Goal: Information Seeking & Learning: Learn about a topic

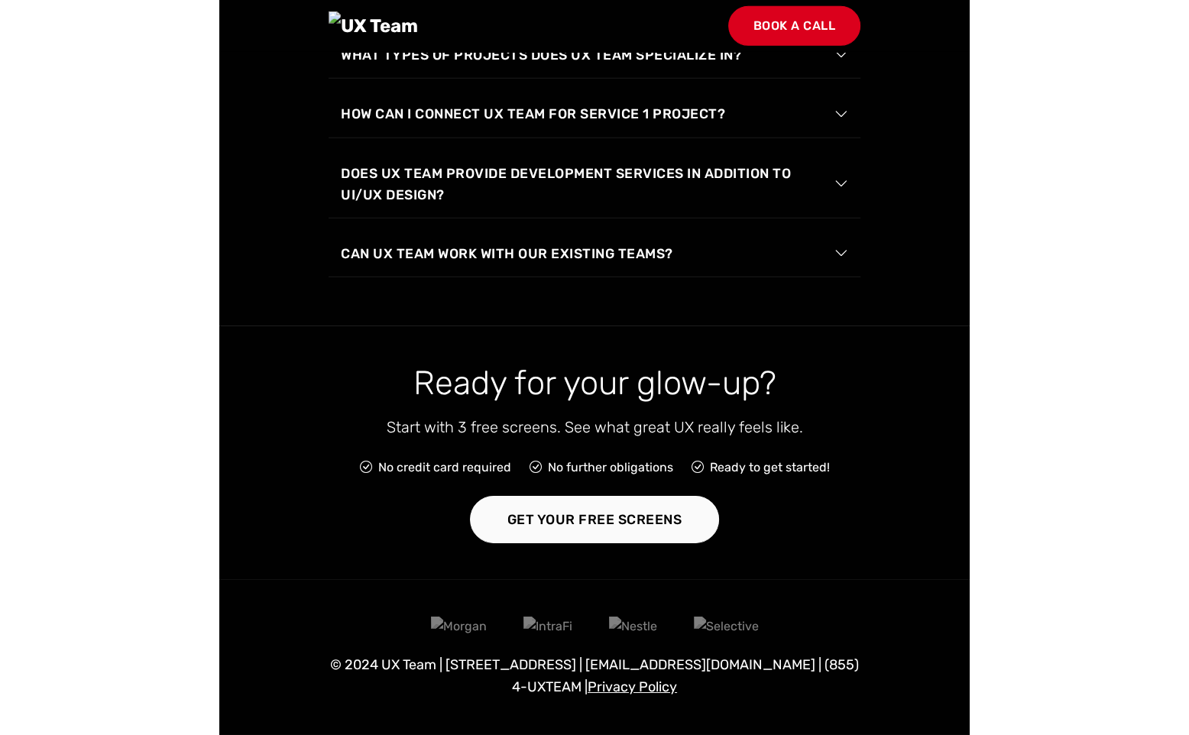
scroll to position [3132, 0]
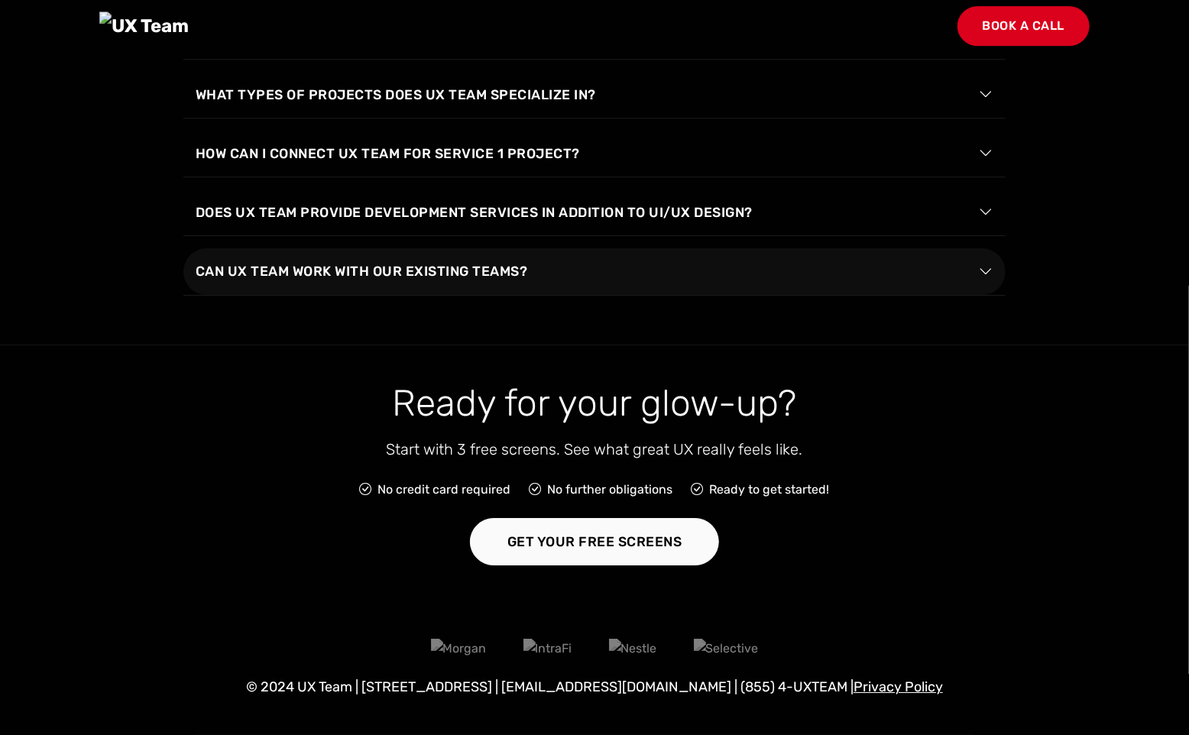
click at [839, 258] on button "Can UX Team work with our existing teams?" at bounding box center [594, 271] width 822 height 46
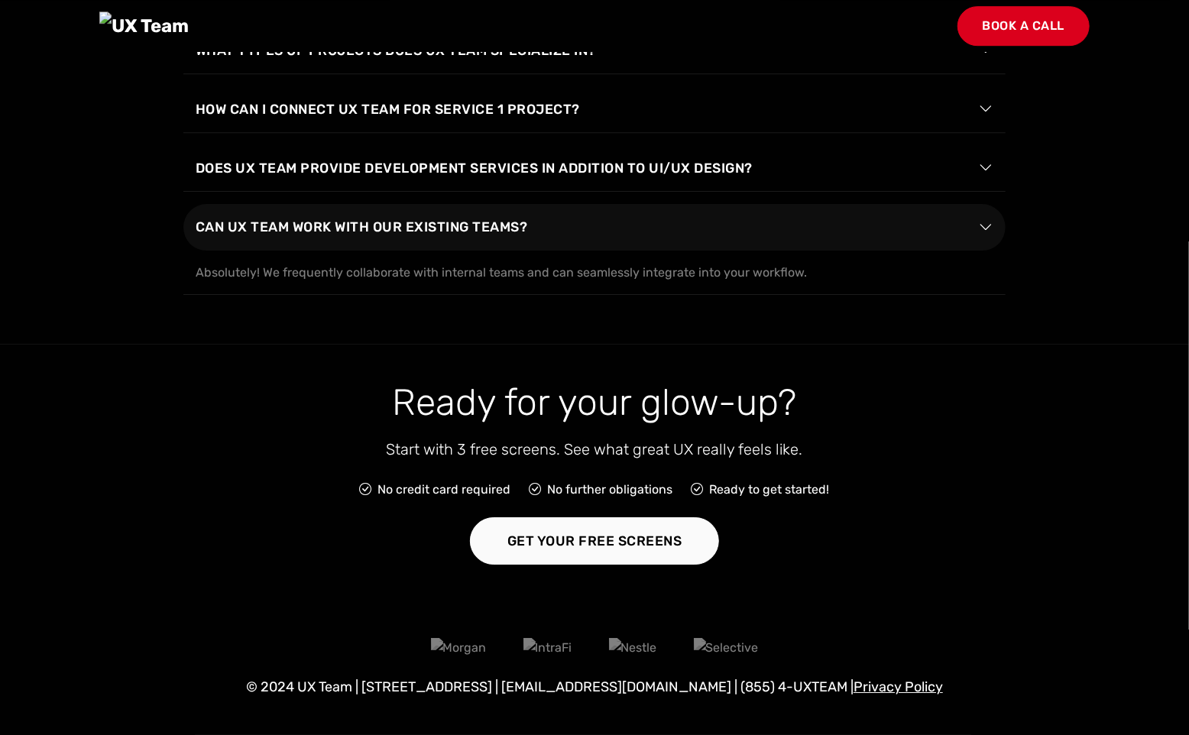
click at [839, 250] on button "Can UX Team work with our existing teams?" at bounding box center [594, 227] width 822 height 46
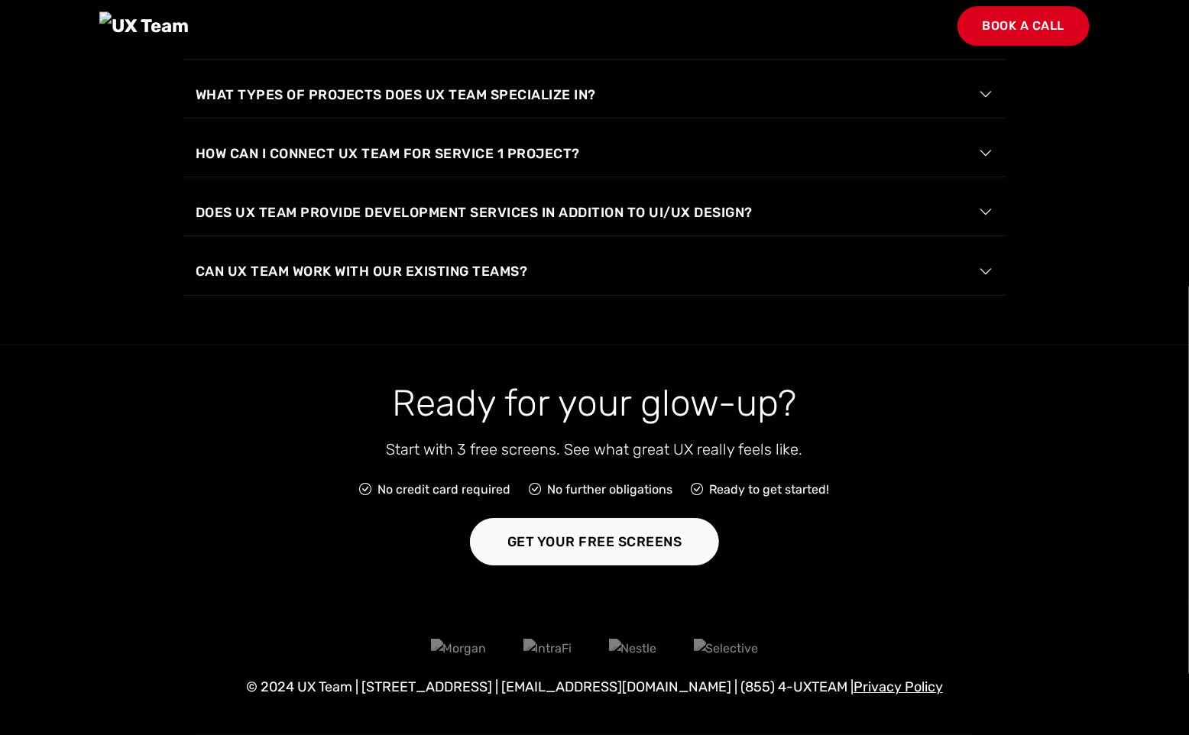
scroll to position [2849, 0]
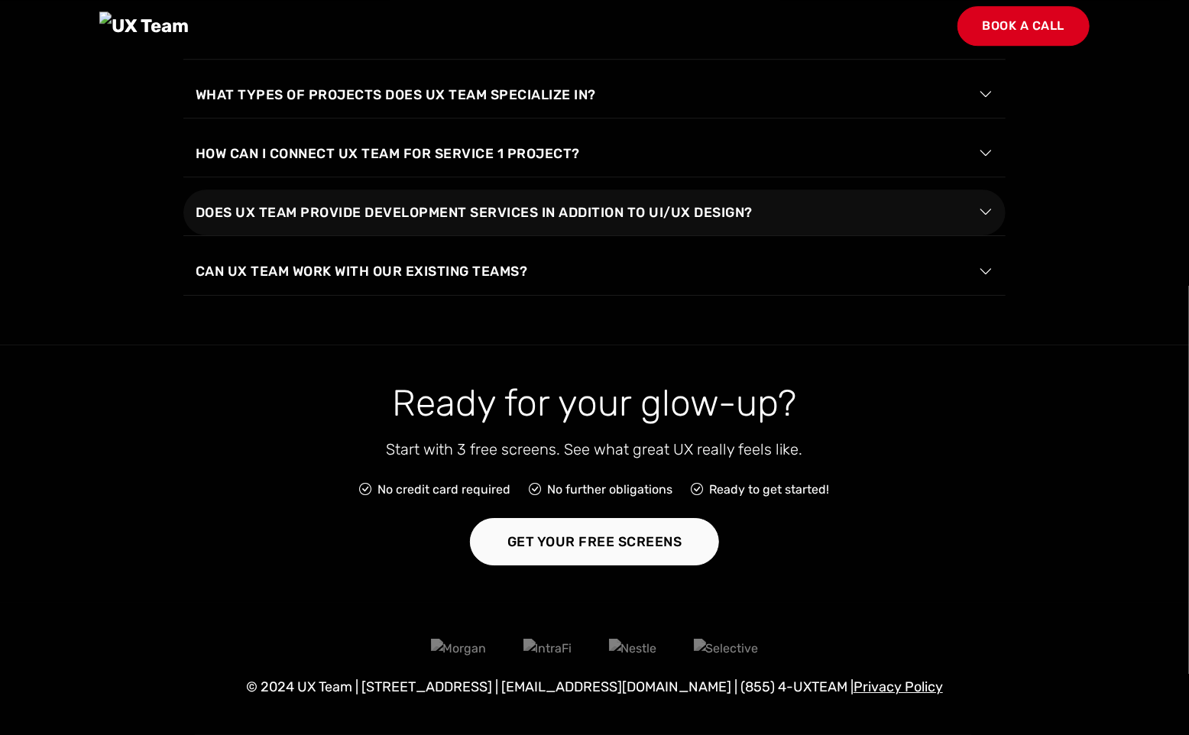
click at [836, 235] on button "Does UX Team provide development services in addition to UI/UX design?" at bounding box center [594, 212] width 822 height 46
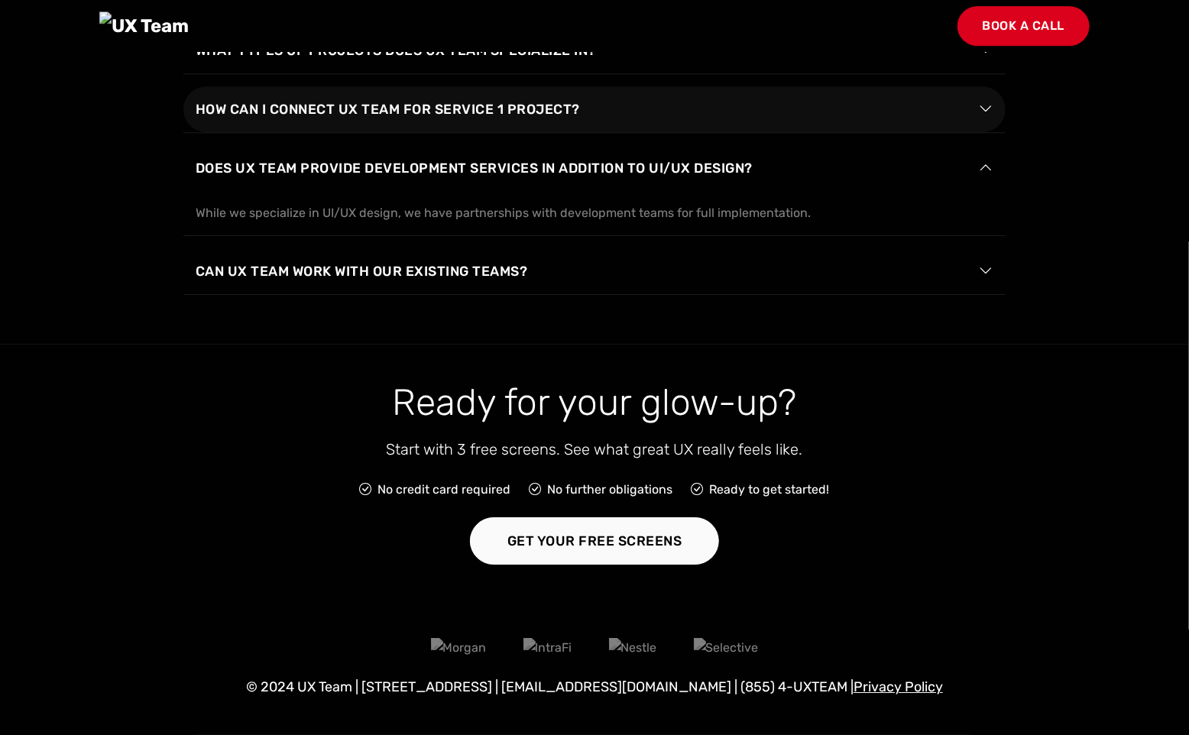
click at [842, 132] on button "How can I connect UX Team for Service 1 project?" at bounding box center [594, 109] width 822 height 46
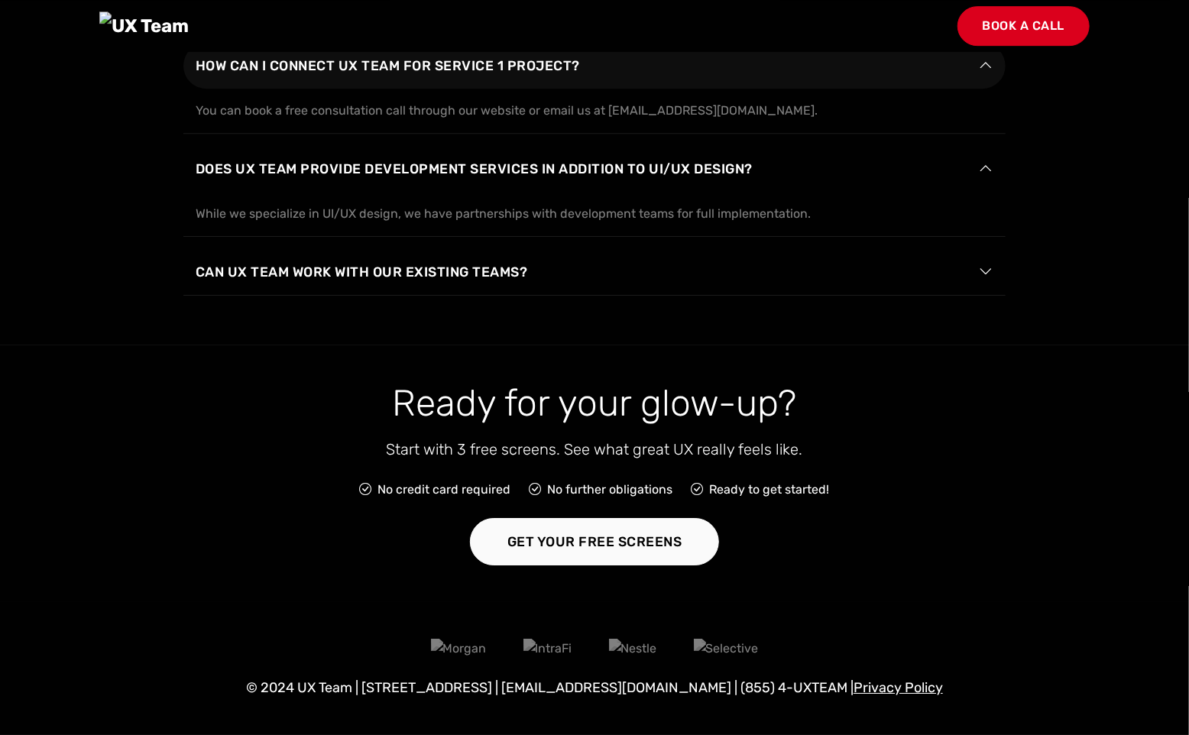
click at [842, 89] on button "How can I connect UX Team for Service 1 project?" at bounding box center [594, 66] width 822 height 46
click at [919, 89] on button "How can I connect UX Team for Service 1 project?" at bounding box center [594, 66] width 822 height 46
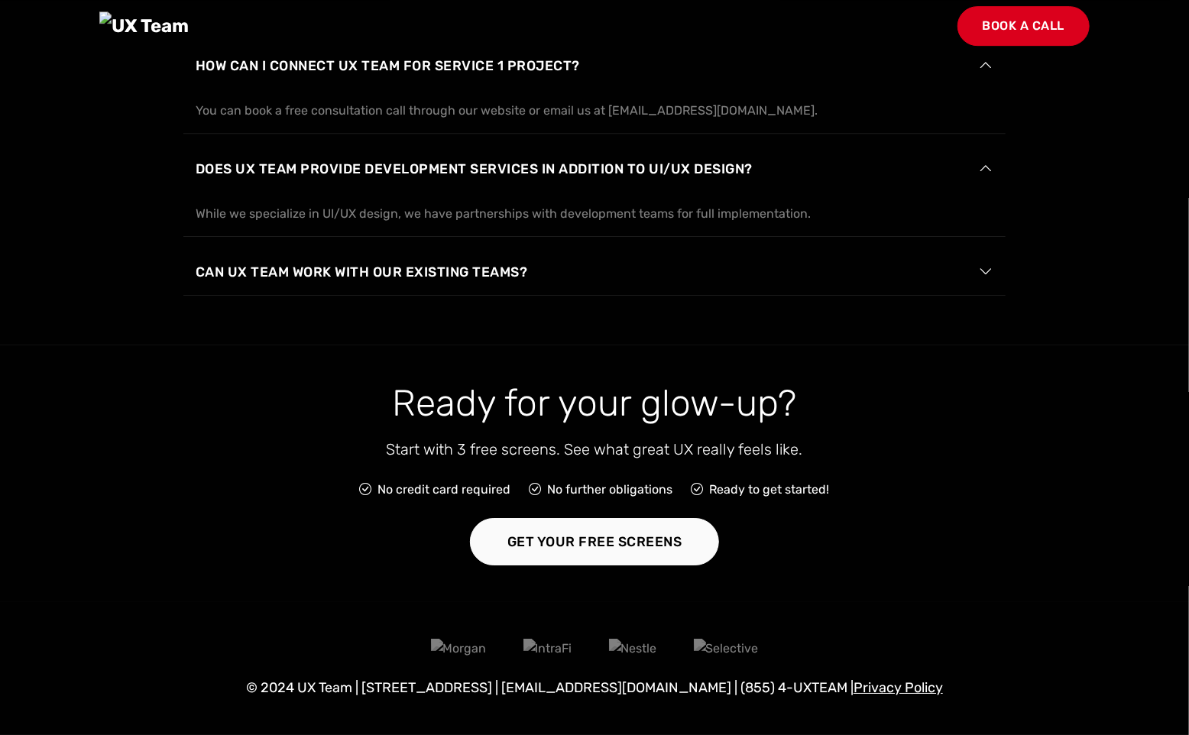
scroll to position [2724, 0]
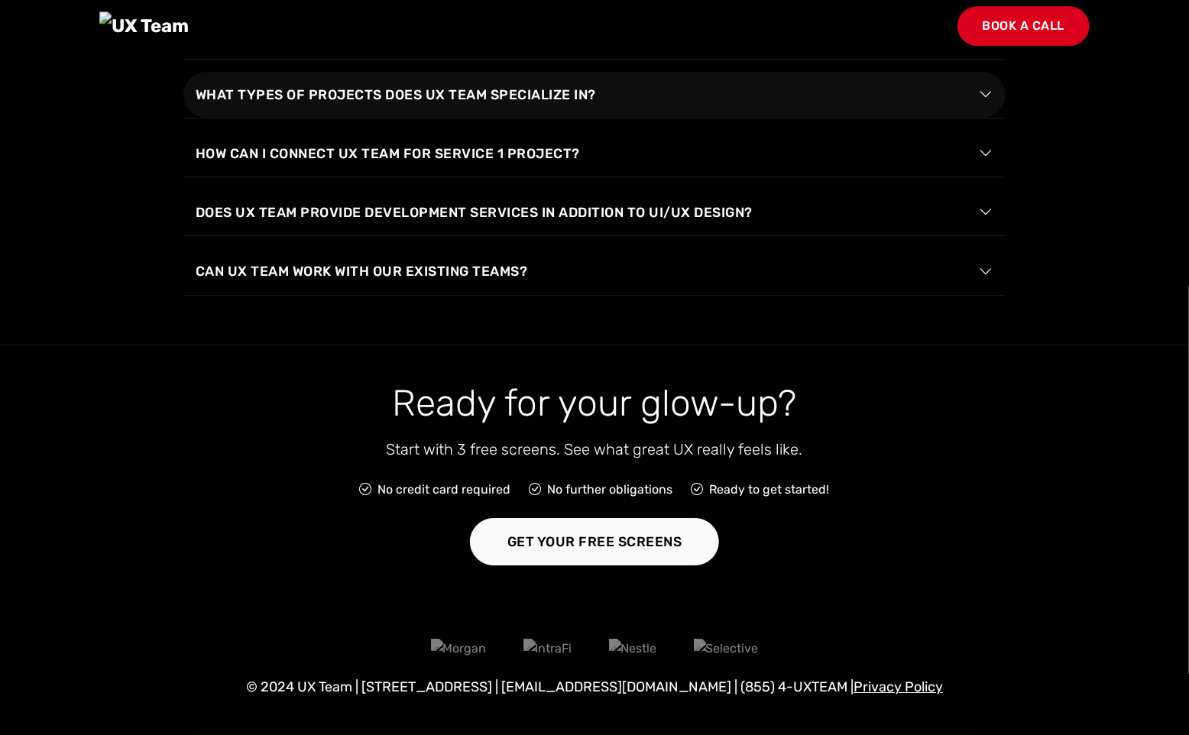
scroll to position [2751, 0]
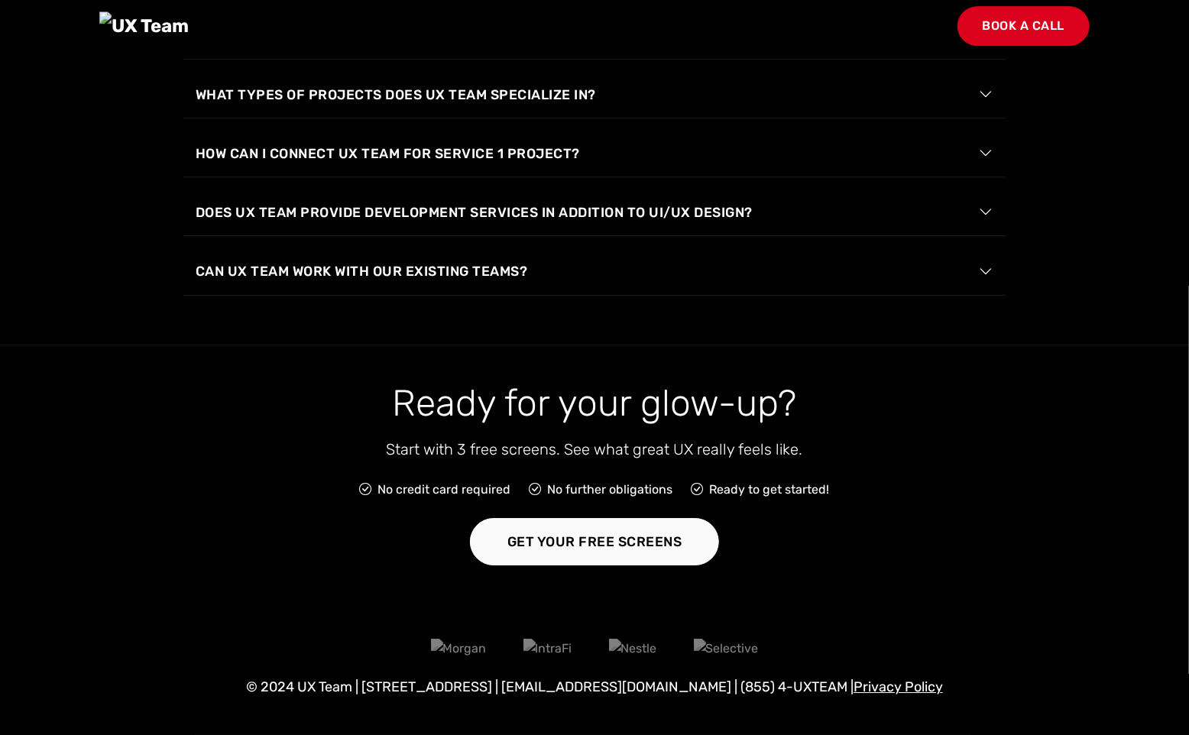
drag, startPoint x: 421, startPoint y: 346, endPoint x: 460, endPoint y: 344, distance: 39.0
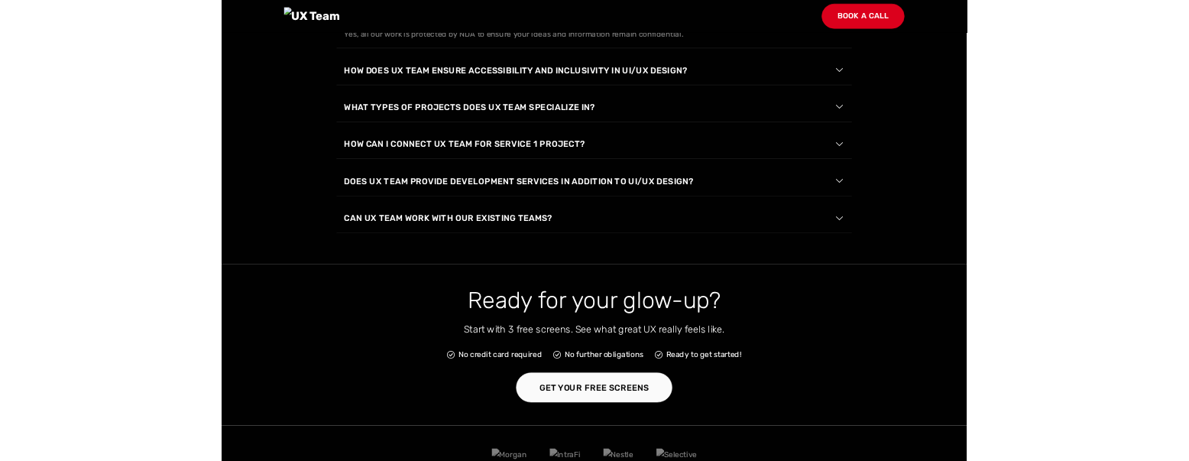
scroll to position [2605, 0]
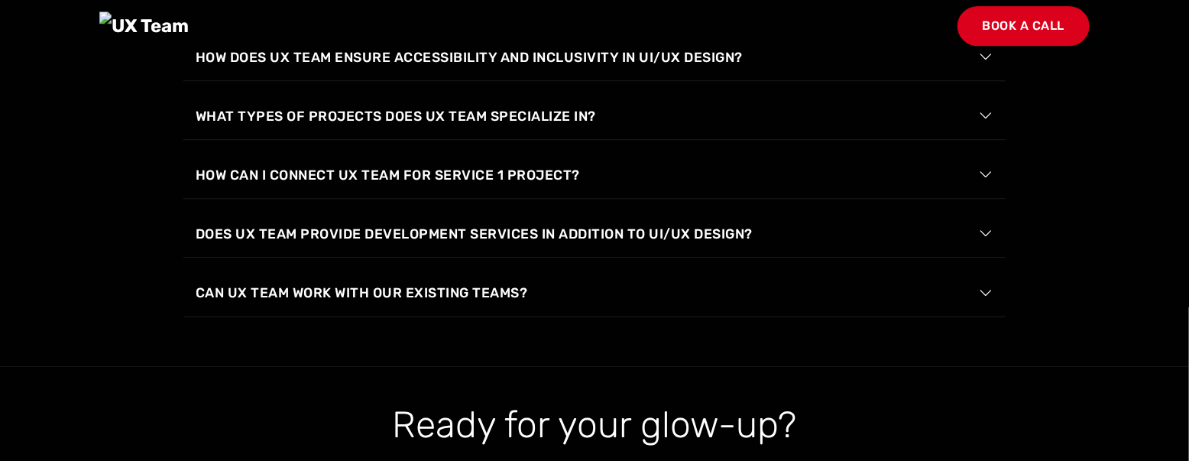
scroll to position [2606, 0]
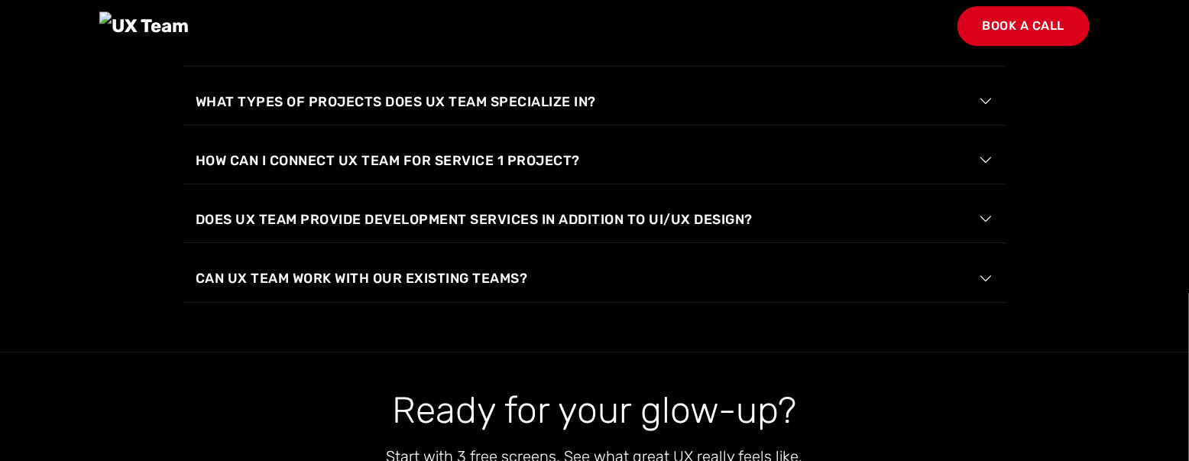
scroll to position [2606, 0]
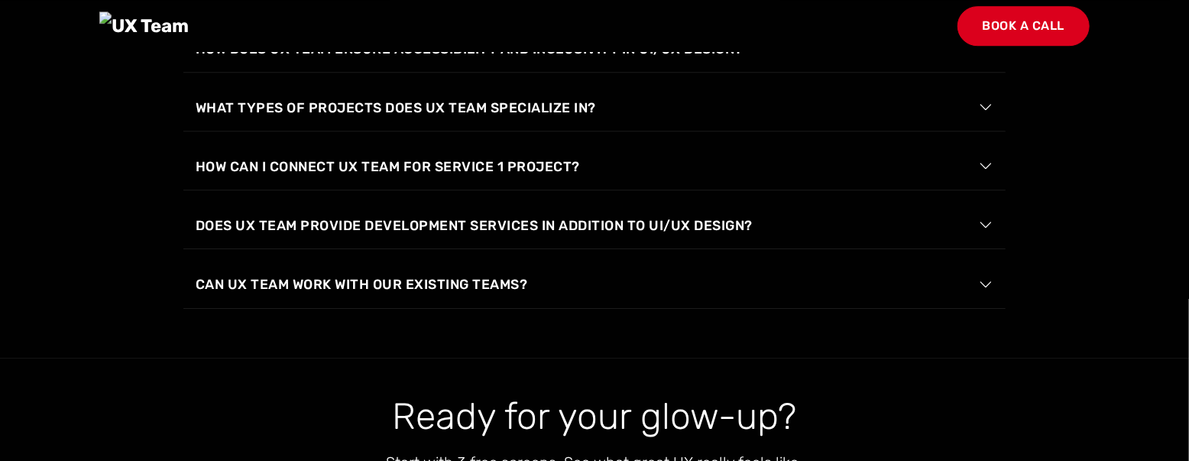
scroll to position [2681, 0]
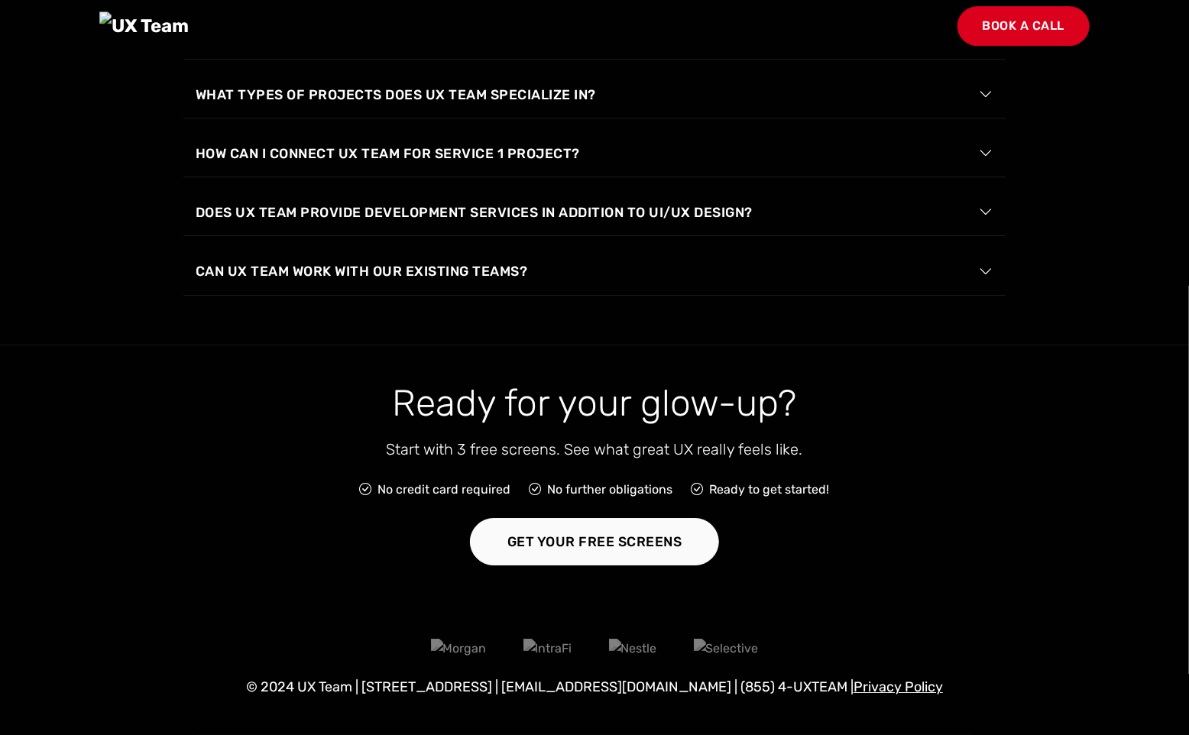
scroll to position [3141, 0]
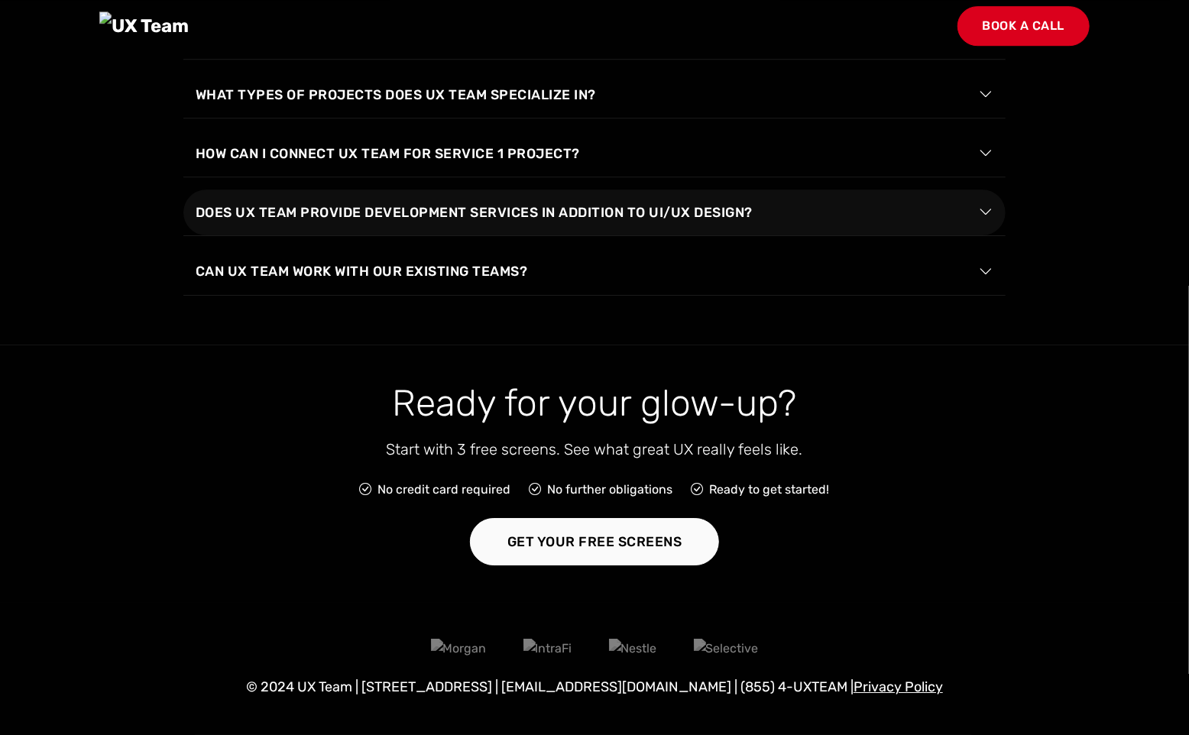
click at [557, 202] on span "Does UX Team provide development services in addition to UI/UX design?" at bounding box center [474, 212] width 557 height 21
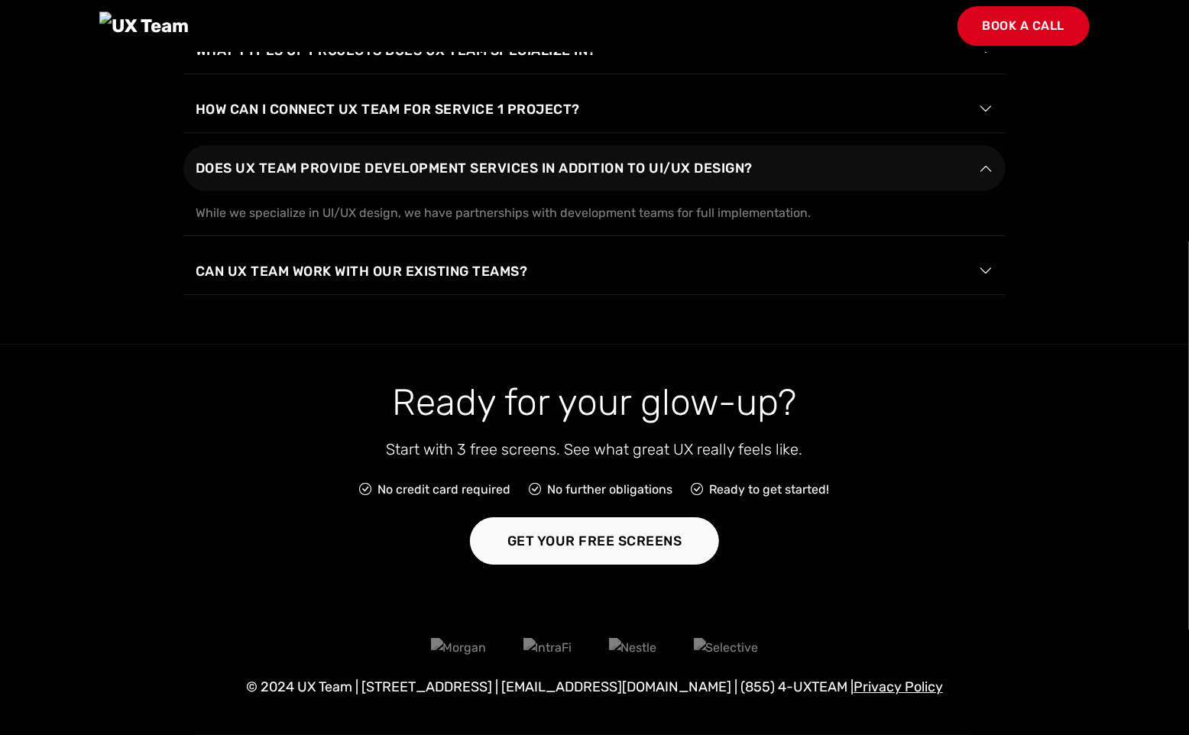
click at [550, 179] on span "Does UX Team provide development services in addition to UI/UX design?" at bounding box center [474, 167] width 557 height 21
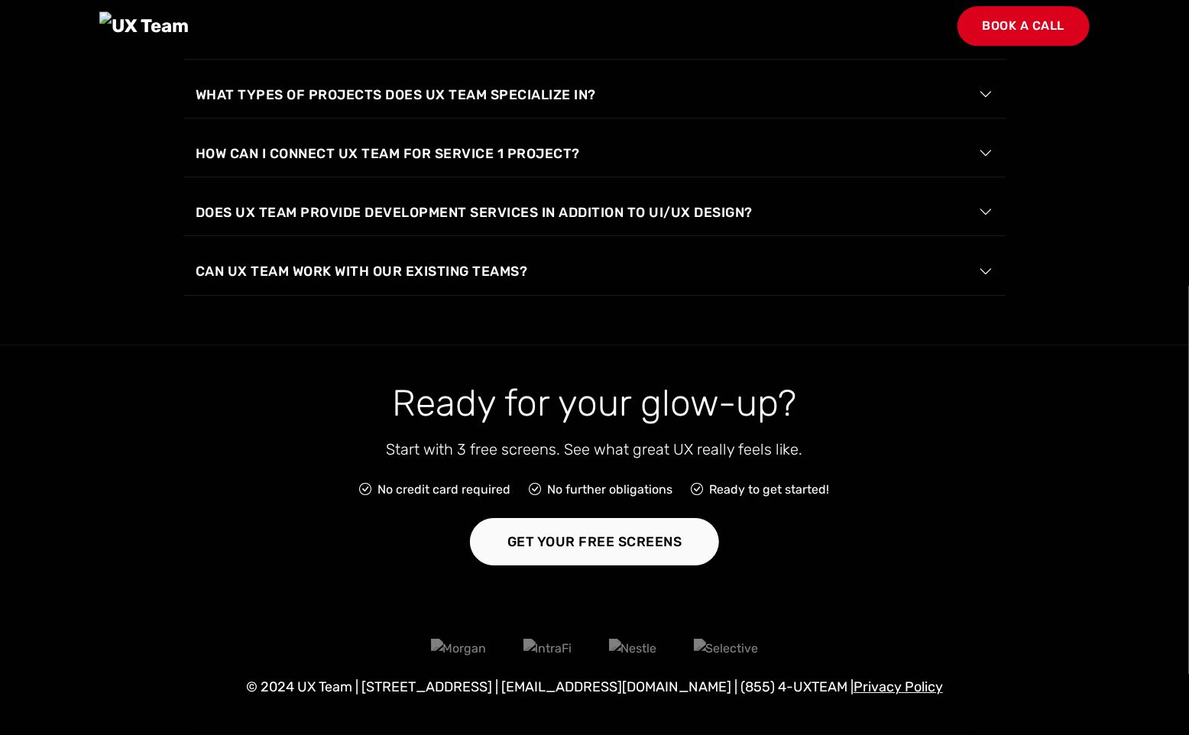
scroll to position [2781, 0]
click at [585, 47] on span "How does UX Team ensure accessibility and inclusivity in UI/UX design?" at bounding box center [469, 35] width 547 height 21
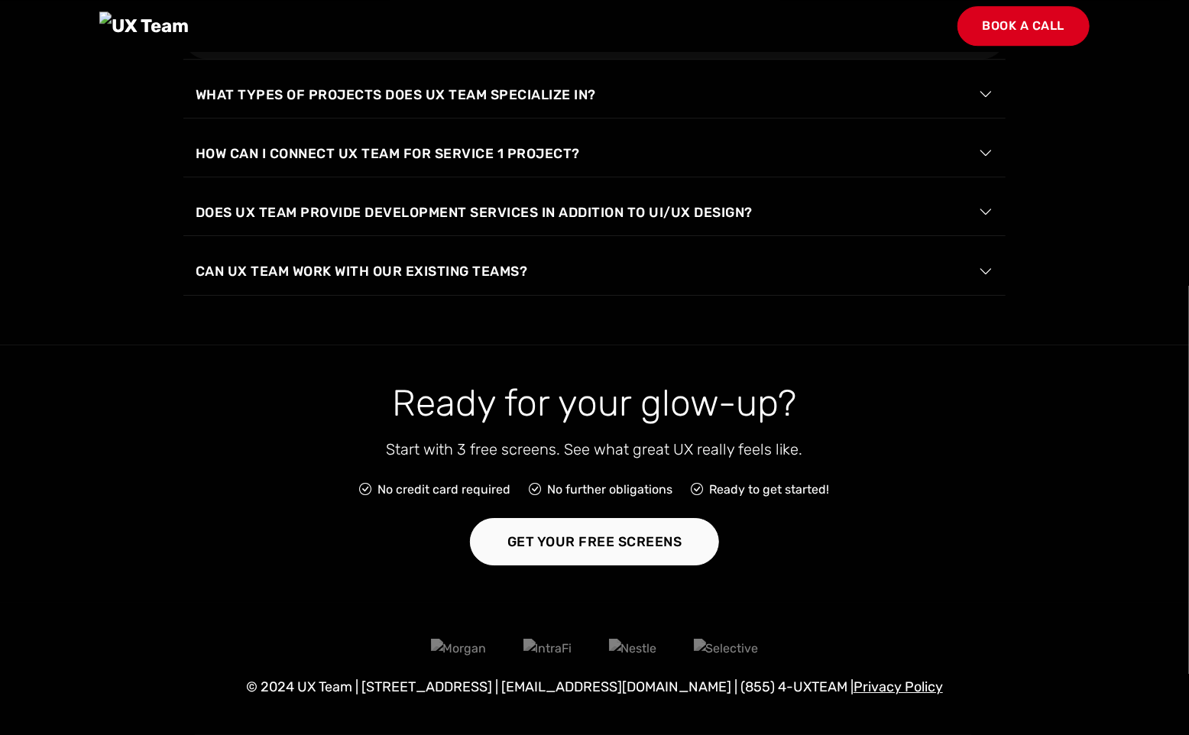
click at [462, 47] on span "How does UX Team ensure accessibility and inclusivity in UI/UX design?" at bounding box center [469, 35] width 547 height 21
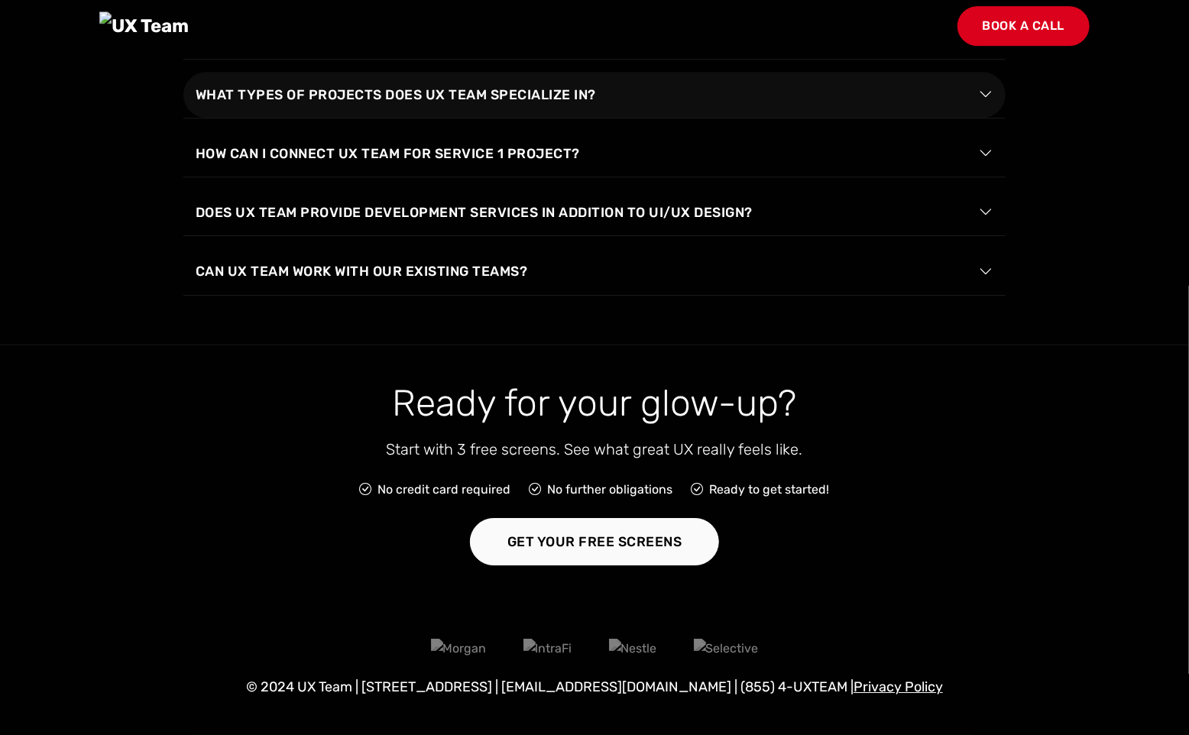
scroll to position [2781, 0]
click at [511, 105] on span "What types of projects does UX Team specialize in?" at bounding box center [396, 94] width 400 height 21
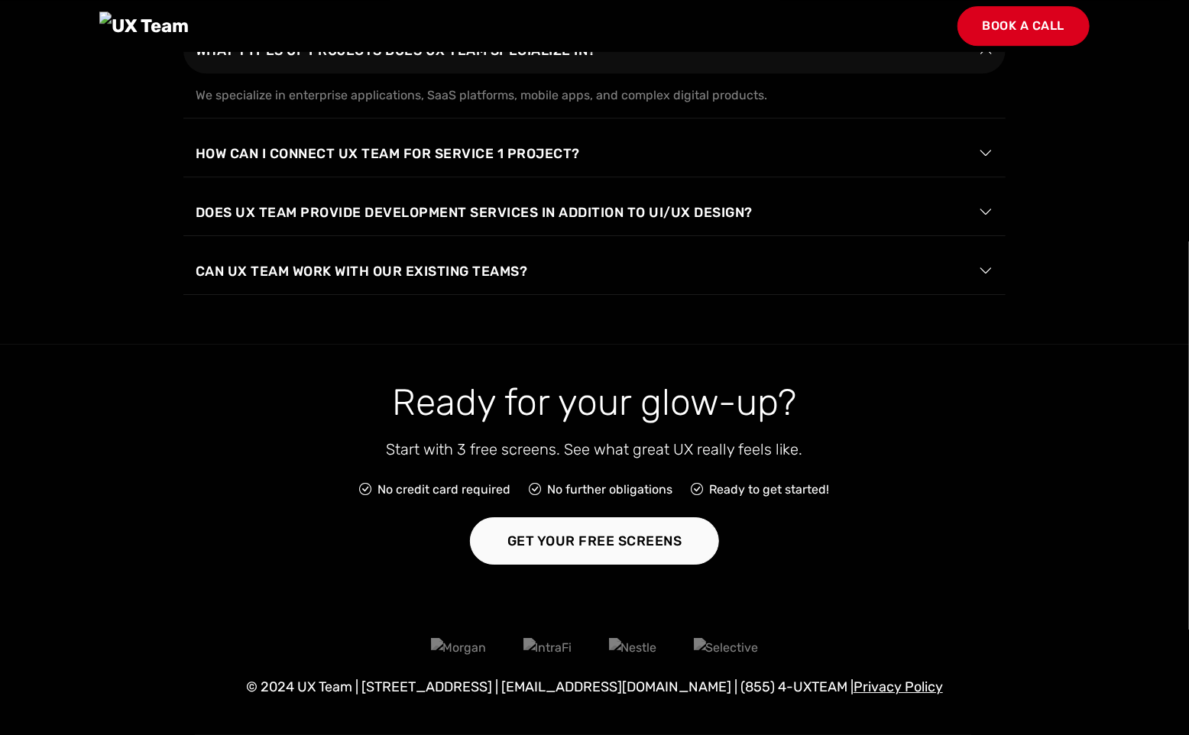
click at [511, 61] on span "What types of projects does UX Team specialize in?" at bounding box center [396, 50] width 400 height 21
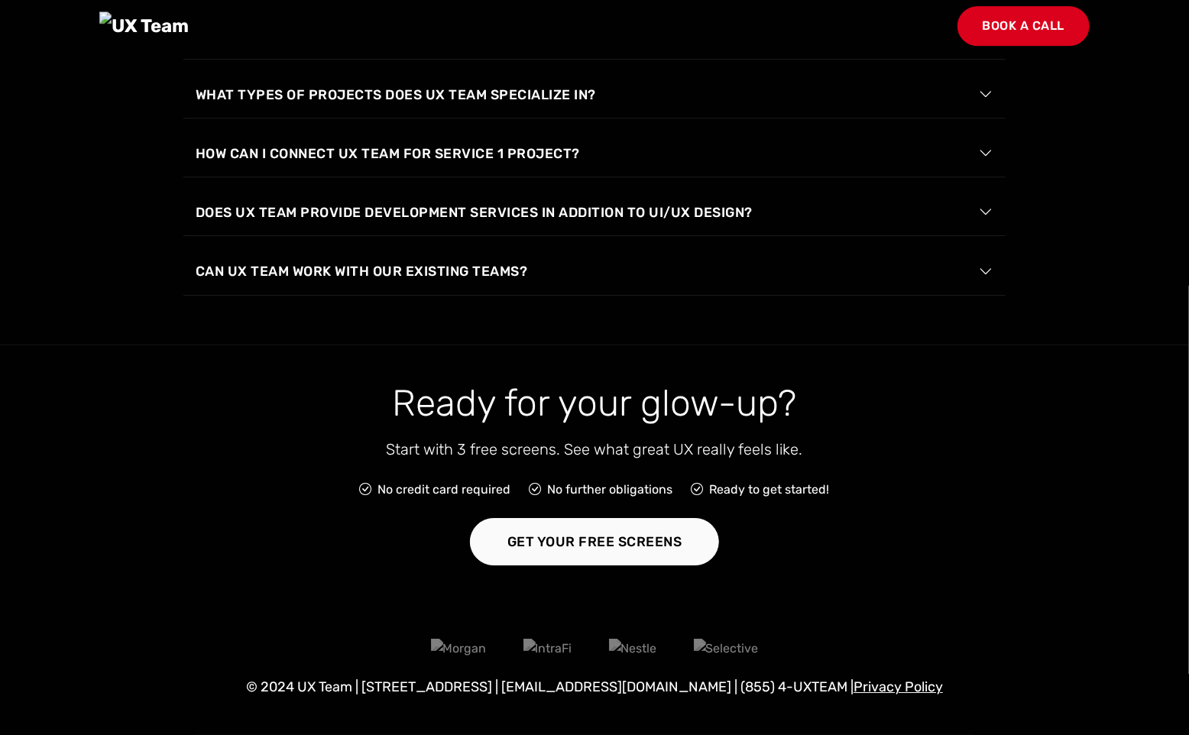
scroll to position [2781, 0]
